Goal: Transaction & Acquisition: Purchase product/service

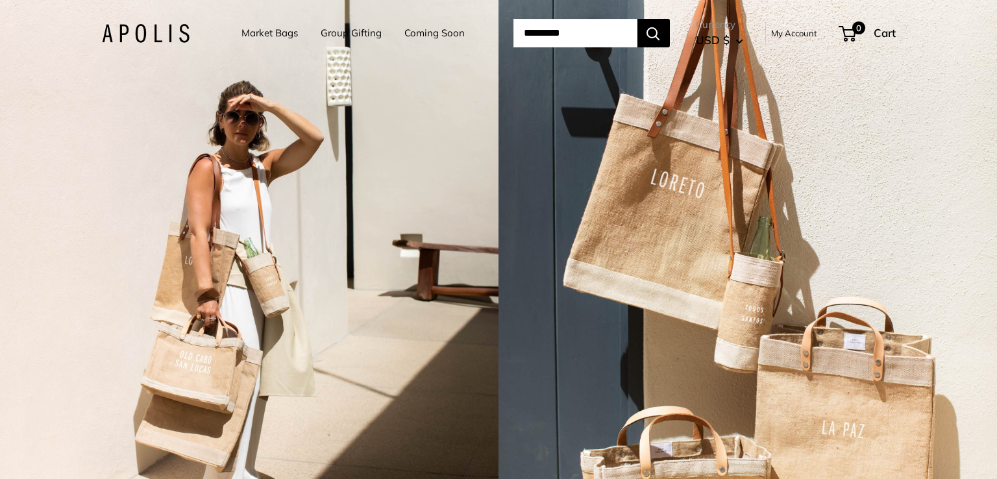
click at [532, 29] on input "Search..." at bounding box center [575, 33] width 124 height 29
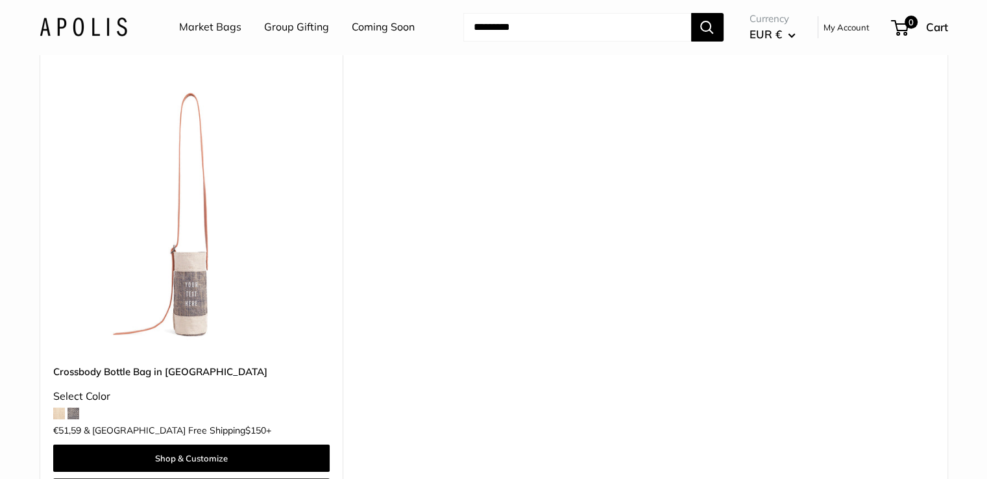
scroll to position [130, 0]
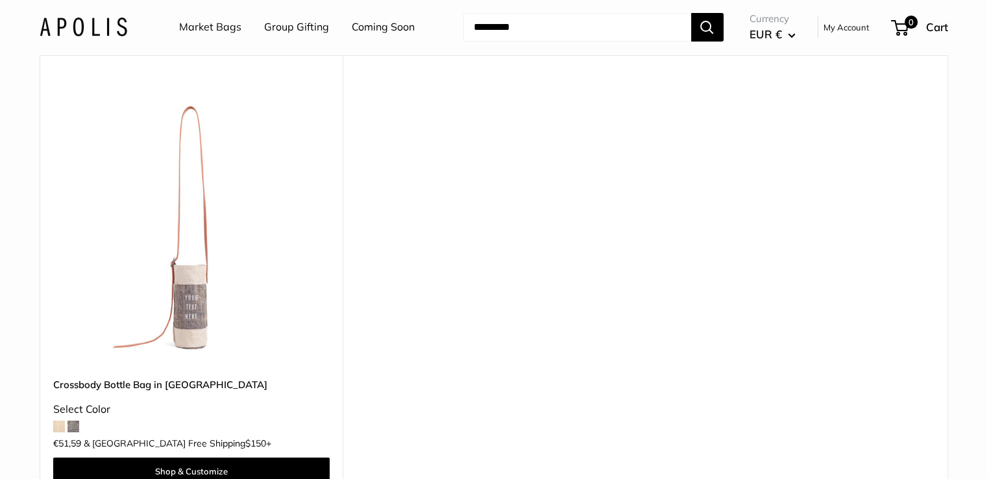
click at [0, 0] on img at bounding box center [0, 0] width 0 height 0
